Goal: Navigation & Orientation: Find specific page/section

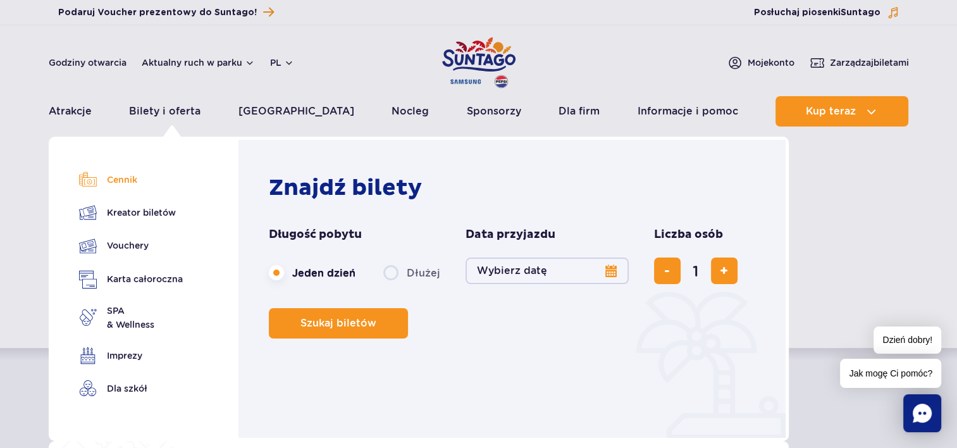
click at [130, 178] on link "Cennik" at bounding box center [131, 180] width 104 height 18
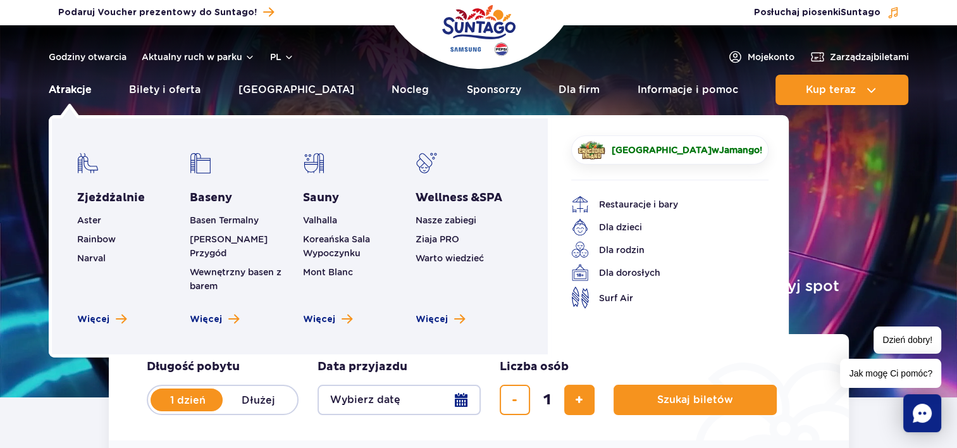
click at [61, 89] on link "Atrakcje" at bounding box center [70, 90] width 43 height 30
